Goal: Answer question/provide support

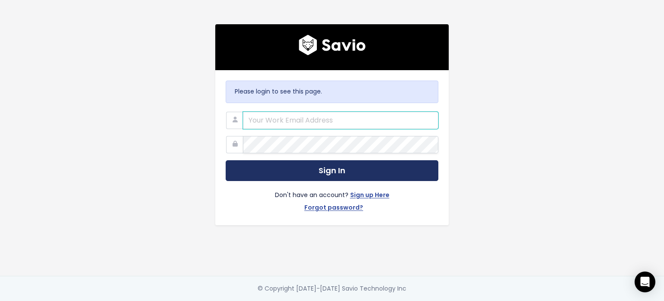
type input "support@betterproposals.io"
click at [291, 160] on button "Sign In" at bounding box center [332, 170] width 213 height 21
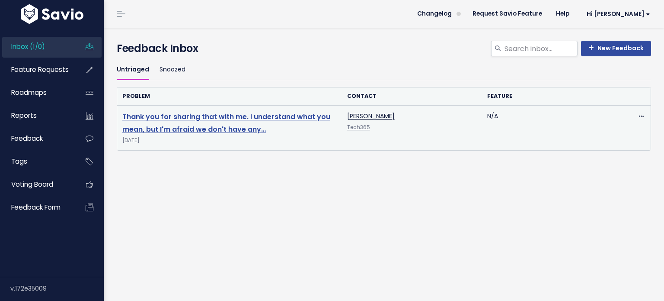
click at [210, 130] on link "Thank you for sharing that with me. I understand what you mean, but I'm afraid …" at bounding box center [226, 123] width 208 height 22
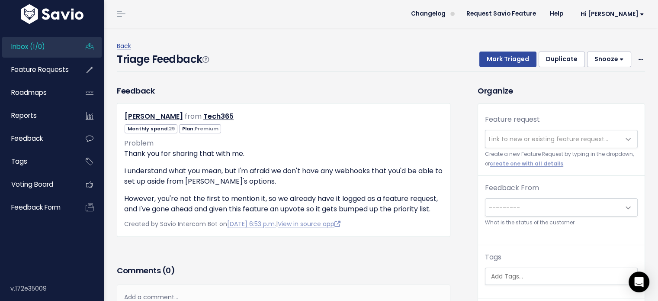
click at [515, 141] on span "Link to new or existing feature request..." at bounding box center [548, 138] width 119 height 9
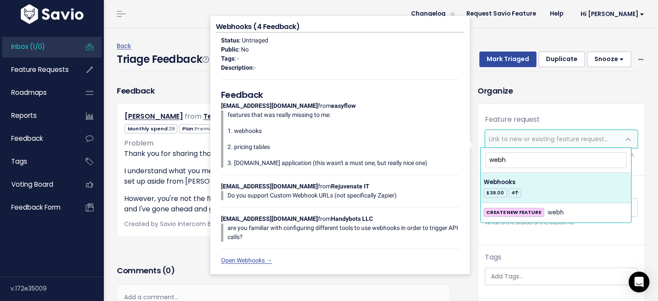
type input "webh"
select select "8462"
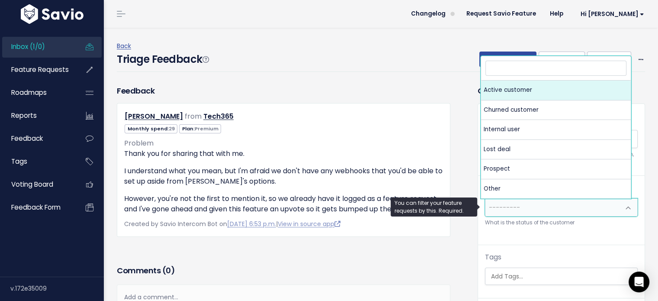
click at [515, 208] on span "---------" at bounding box center [552, 206] width 134 height 17
select select "ACTIVE"
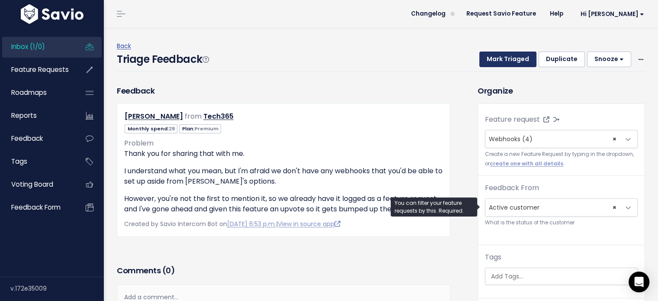
click at [498, 57] on button "Mark Triaged" at bounding box center [507, 59] width 57 height 16
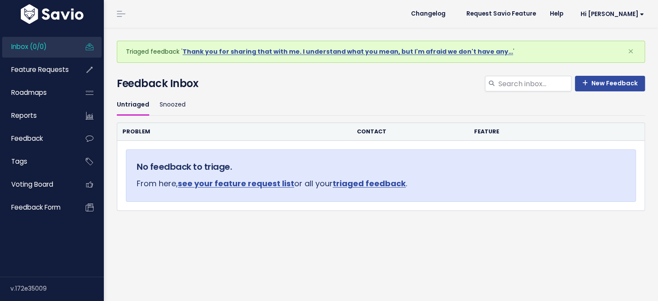
click at [229, 249] on div "Untriaged Snoozed Problem Contact Feature No feedback to triage. From here, see…" at bounding box center [380, 187] width 541 height 185
